Goal: Check status: Check status

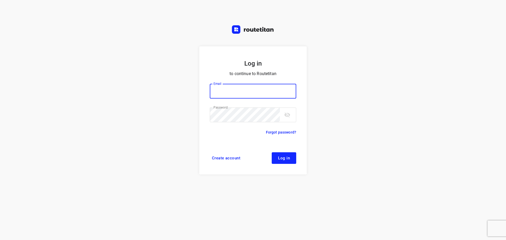
type input "remco@fruitopjewerk.nl"
click at [280, 161] on button "Log in" at bounding box center [284, 158] width 25 height 12
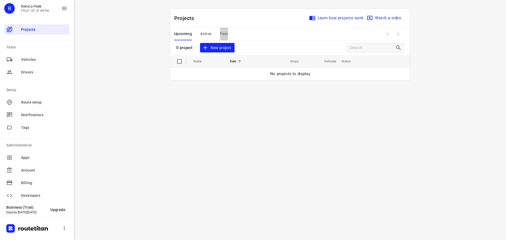
click at [224, 31] on span "Past" at bounding box center [224, 34] width 8 height 7
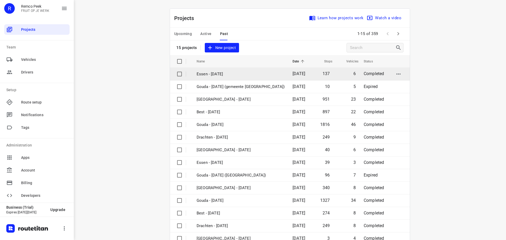
scroll to position [26, 0]
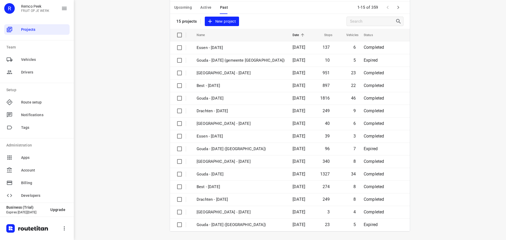
click at [403, 7] on div "Upcoming Active Past 1-15 of 359" at bounding box center [290, 7] width 240 height 13
click at [400, 7] on button "button" at bounding box center [398, 7] width 11 height 11
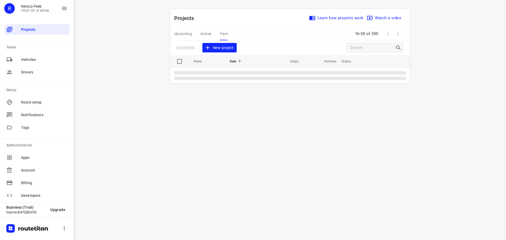
scroll to position [0, 0]
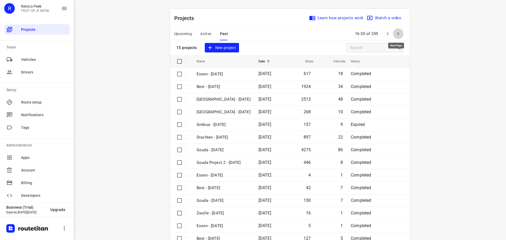
click at [400, 34] on button "button" at bounding box center [398, 33] width 11 height 11
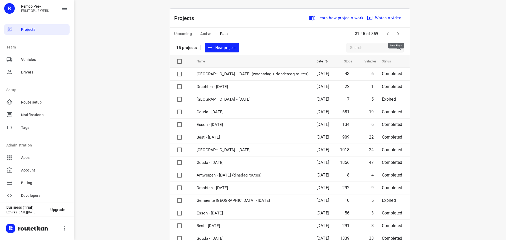
click at [399, 34] on icon "button" at bounding box center [398, 34] width 6 height 6
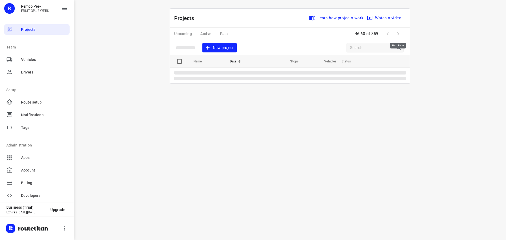
click at [399, 34] on span at bounding box center [398, 33] width 11 height 11
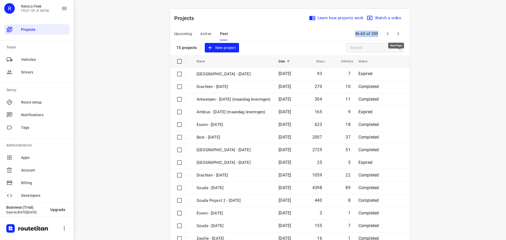
click at [399, 34] on icon "button" at bounding box center [398, 34] width 6 height 6
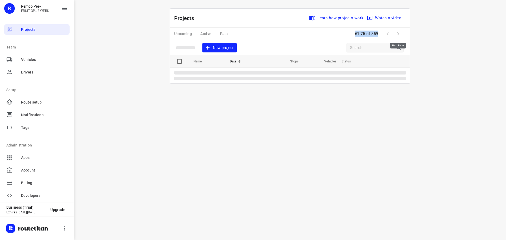
click at [399, 34] on span at bounding box center [398, 33] width 11 height 11
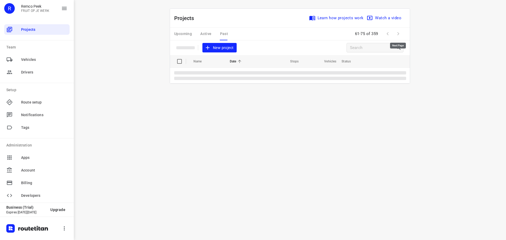
click at [399, 34] on span at bounding box center [398, 33] width 11 height 11
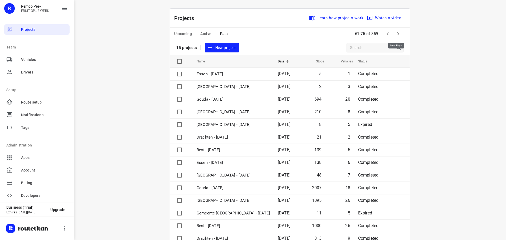
click at [399, 34] on icon "button" at bounding box center [398, 34] width 6 height 6
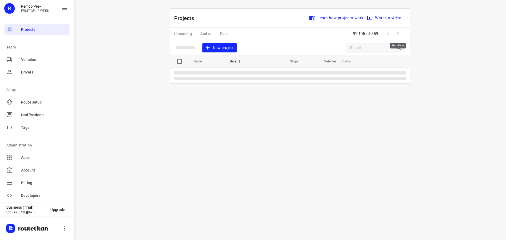
click at [399, 34] on span at bounding box center [398, 33] width 11 height 11
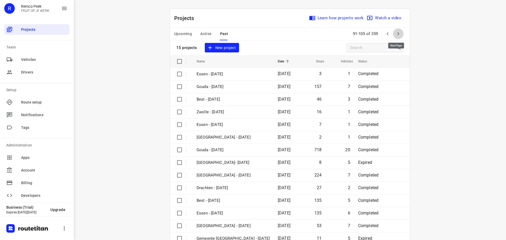
click at [399, 35] on icon "button" at bounding box center [398, 34] width 6 height 6
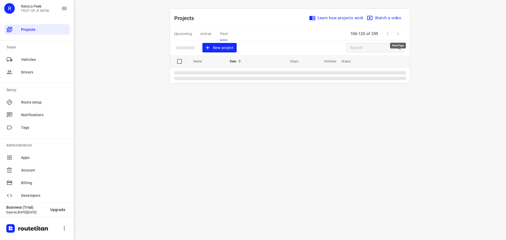
click at [399, 35] on span at bounding box center [398, 33] width 11 height 11
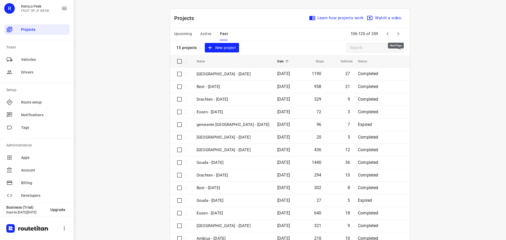
click at [399, 35] on icon "button" at bounding box center [398, 34] width 6 height 6
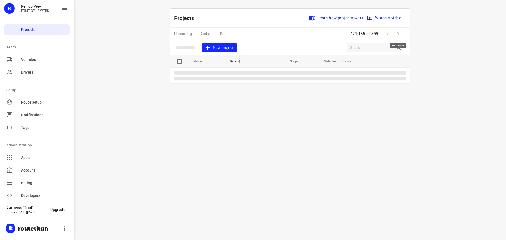
click at [398, 35] on span at bounding box center [398, 33] width 11 height 11
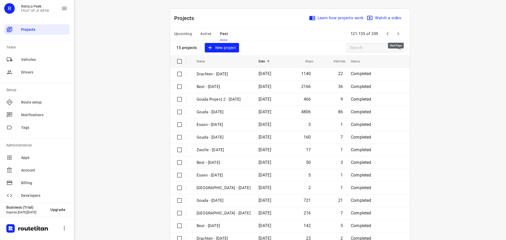
click at [398, 35] on icon "button" at bounding box center [398, 34] width 6 height 6
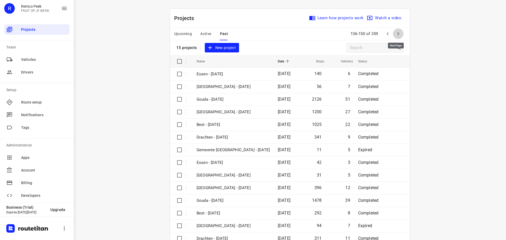
click at [397, 35] on icon "button" at bounding box center [398, 34] width 6 height 6
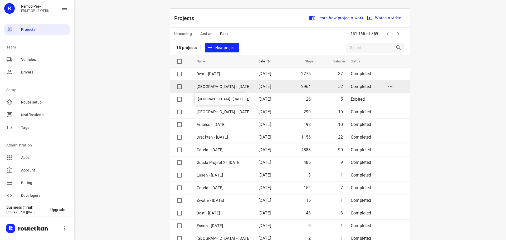
click at [222, 88] on p "[GEOGRAPHIC_DATA] - [DATE]" at bounding box center [224, 87] width 54 height 6
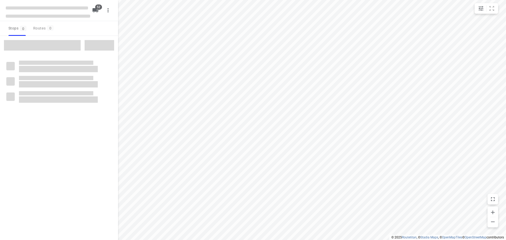
type input "distance"
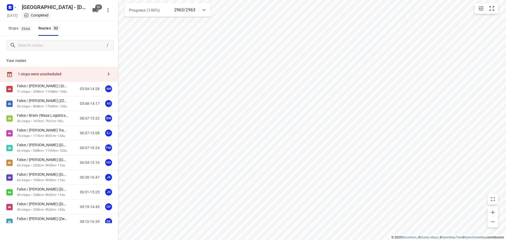
click at [44, 38] on div "/" at bounding box center [59, 45] width 118 height 19
click at [37, 49] on input "Search routes" at bounding box center [61, 45] width 86 height 8
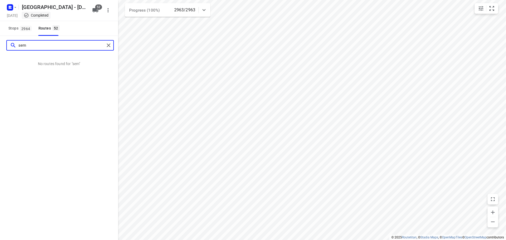
type input "sem"
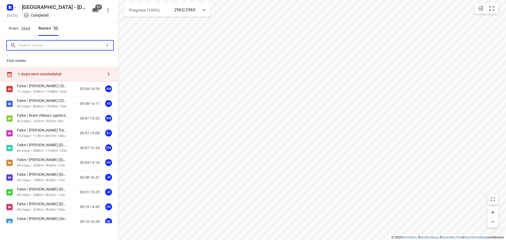
click at [61, 46] on input "Search routes" at bounding box center [61, 45] width 86 height 8
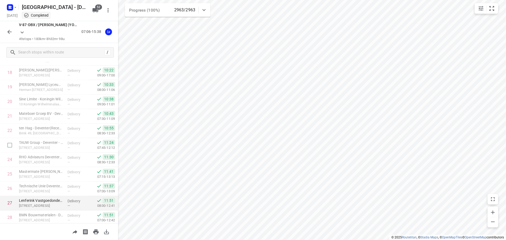
scroll to position [343, 0]
click at [6, 32] on button "button" at bounding box center [9, 32] width 11 height 11
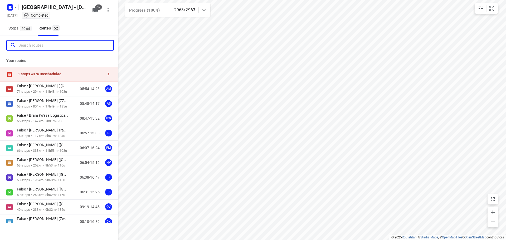
click at [25, 49] on input "Search routes" at bounding box center [65, 45] width 95 height 8
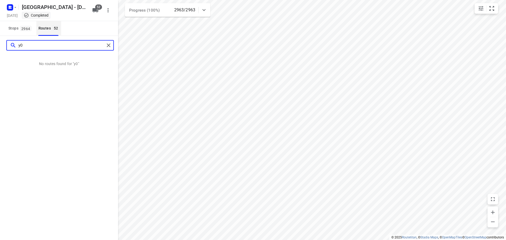
type input "y"
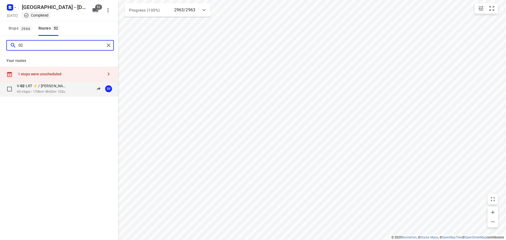
type input "02"
click at [39, 87] on p "V- 02 -LRT ⚡ / [PERSON_NAME] ([GEOGRAPHIC_DATA])" at bounding box center [44, 86] width 54 height 5
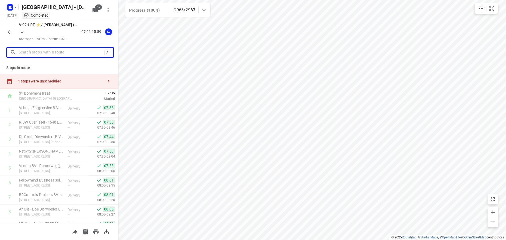
click at [59, 50] on input "text" at bounding box center [61, 53] width 86 height 8
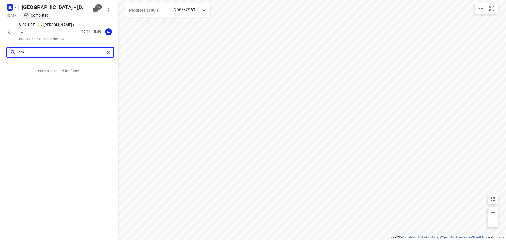
type input "a"
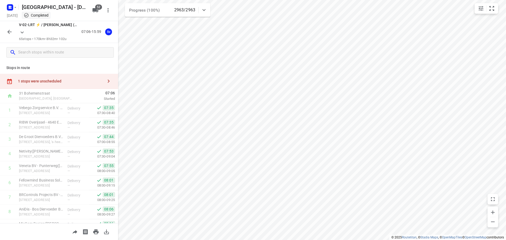
click at [10, 33] on icon "button" at bounding box center [9, 32] width 6 height 6
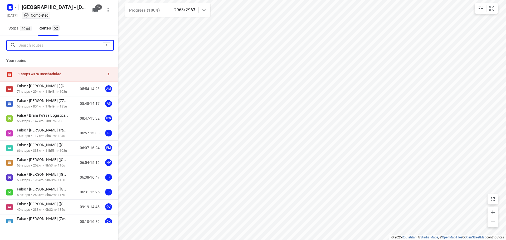
click at [64, 42] on input "Search routes" at bounding box center [60, 45] width 84 height 8
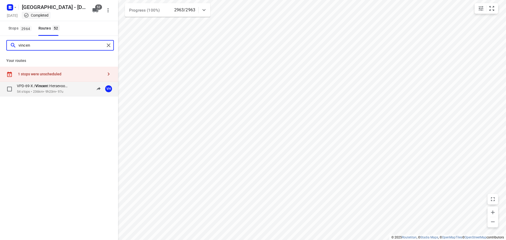
type input "vincen"
click at [59, 84] on p "VPD-69-X / [PERSON_NAME] ([GEOGRAPHIC_DATA])" at bounding box center [44, 86] width 54 height 5
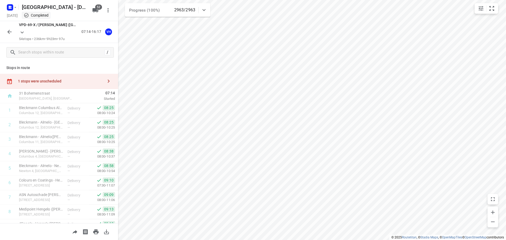
click at [7, 26] on div "VPD-69-X / [PERSON_NAME] ([GEOGRAPHIC_DATA]) 54 stops • 236km • 9h23m • 97u 07:…" at bounding box center [59, 32] width 118 height 22
click at [7, 27] on div at bounding box center [9, 32] width 11 height 11
click at [8, 31] on icon "button" at bounding box center [9, 32] width 6 height 6
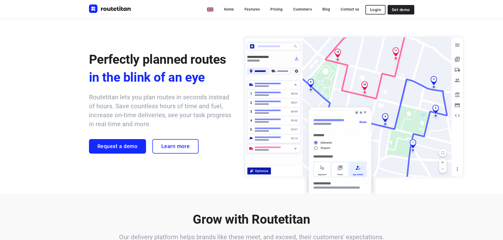
click at [368, 10] on div "Home Features Pricing Customers Blog Contact us Login Get demo" at bounding box center [315, 9] width 197 height 10
click at [368, 10] on button "Login" at bounding box center [375, 9] width 20 height 9
